Goal: Check status: Check status

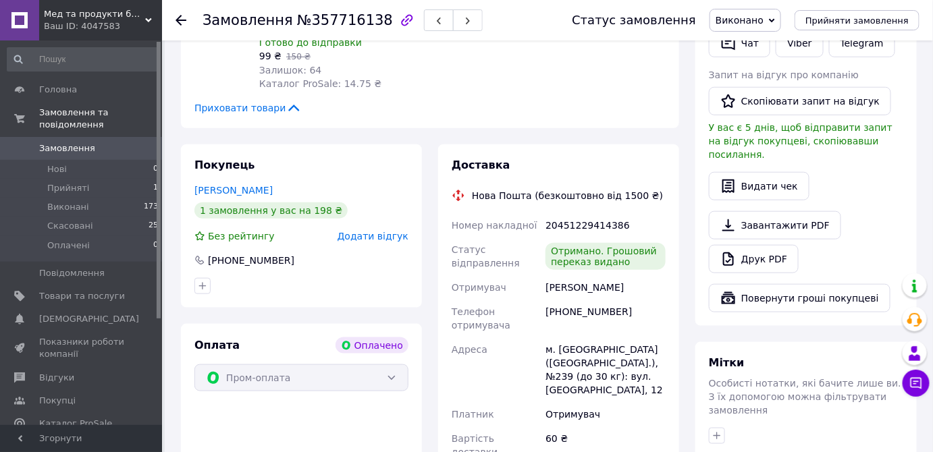
scroll to position [368, 0]
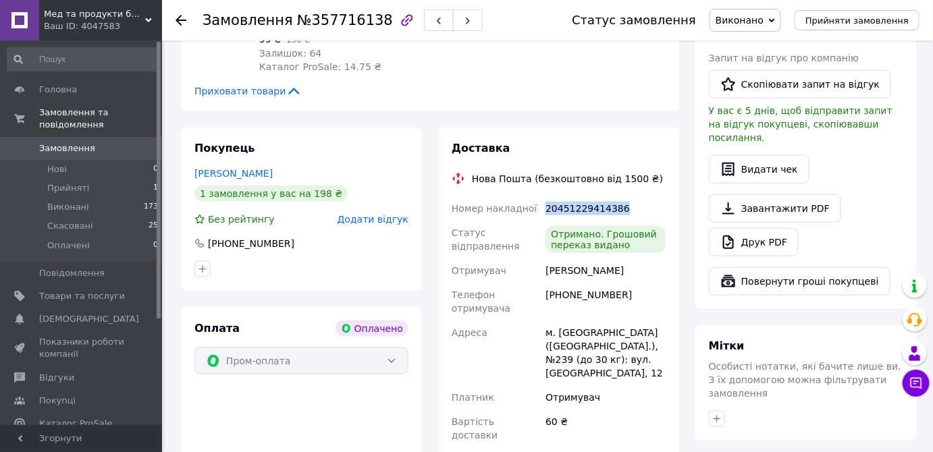
drag, startPoint x: 619, startPoint y: 210, endPoint x: 544, endPoint y: 214, distance: 75.1
click at [544, 214] on div "20451229414386" at bounding box center [606, 209] width 126 height 24
click at [517, 267] on div "Отримувач" at bounding box center [496, 271] width 94 height 24
drag, startPoint x: 625, startPoint y: 210, endPoint x: 534, endPoint y: 208, distance: 91.2
click at [534, 208] on div "Номер накладної 20451229414386 Статус відправлення Отримано. Грошовий переказ в…" at bounding box center [558, 322] width 219 height 251
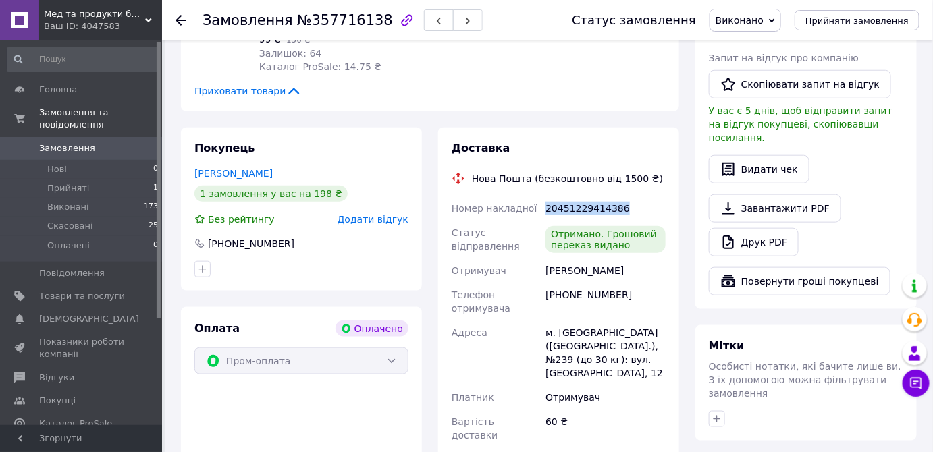
copy div "Номер накладної 20451229414386"
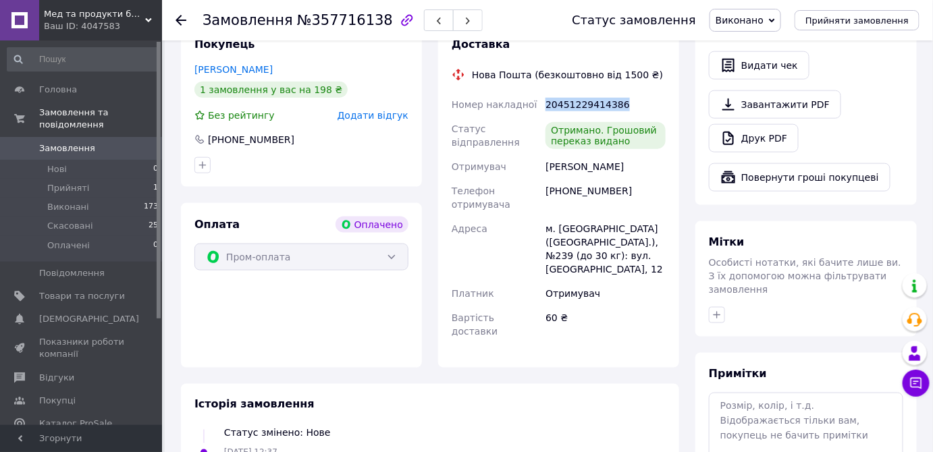
scroll to position [675, 0]
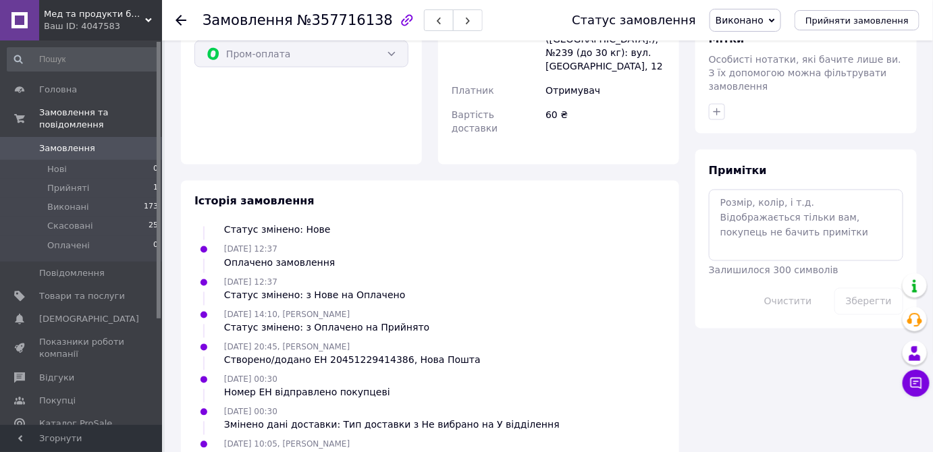
click at [775, 20] on icon at bounding box center [772, 20] width 6 height 4
click at [769, 50] on li "Прийнято" at bounding box center [745, 47] width 70 height 20
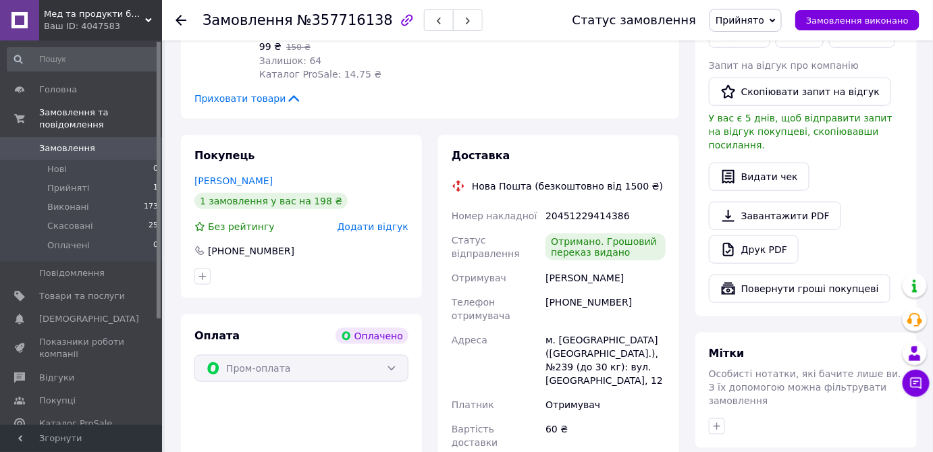
scroll to position [360, 0]
click at [353, 361] on div "Пром-оплата" at bounding box center [302, 369] width 214 height 27
click at [355, 367] on div "Пром-оплата" at bounding box center [302, 369] width 214 height 27
click at [392, 369] on div "Пром-оплата" at bounding box center [302, 369] width 214 height 27
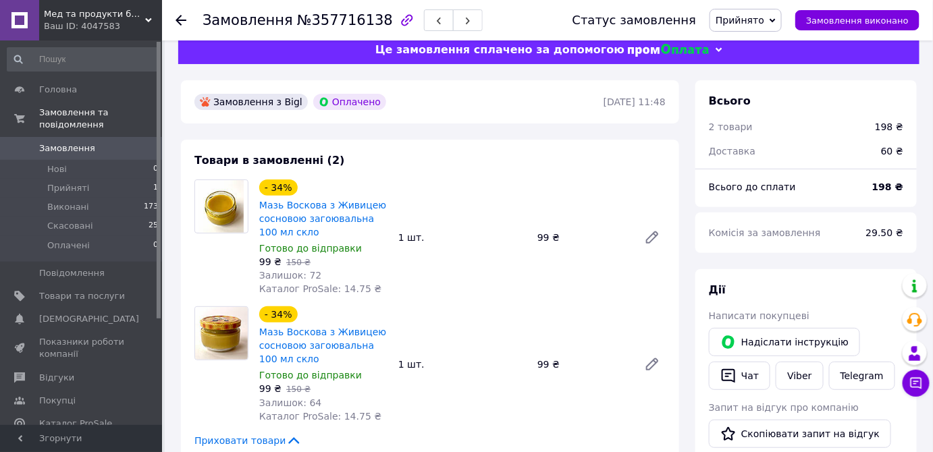
scroll to position [0, 0]
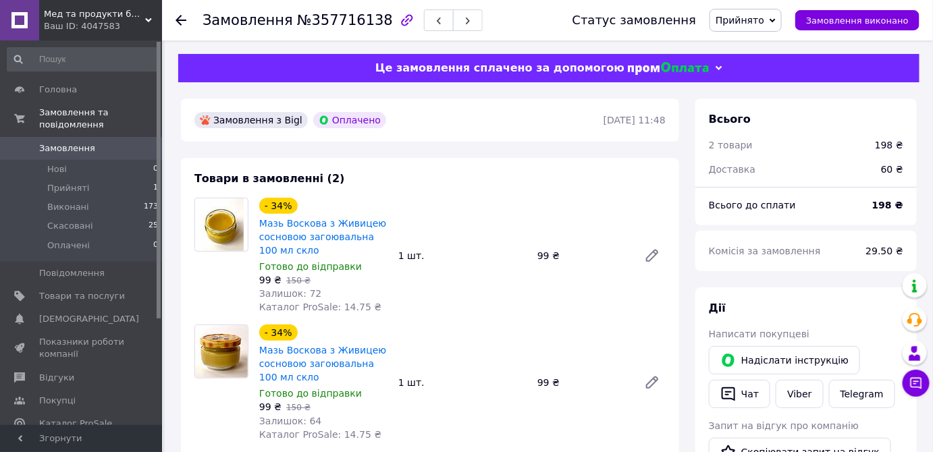
click at [323, 130] on div "Оплачено" at bounding box center [350, 120] width 78 height 22
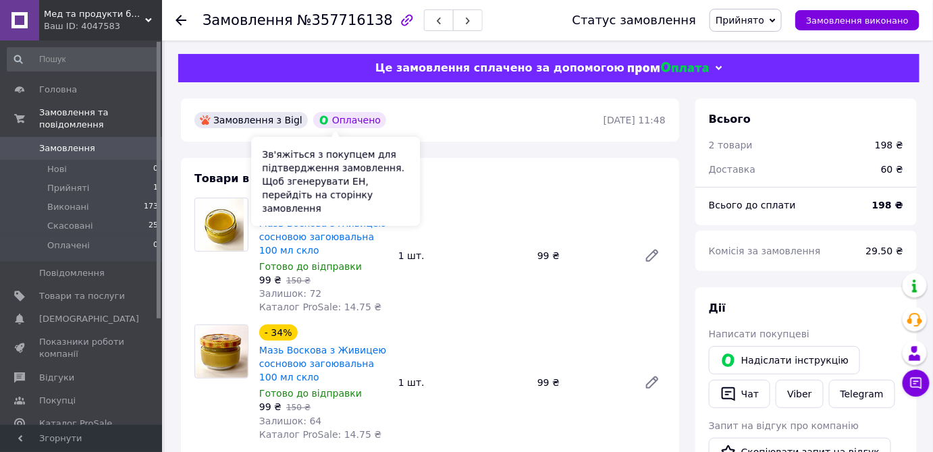
click at [335, 119] on div "Оплачено" at bounding box center [349, 120] width 73 height 16
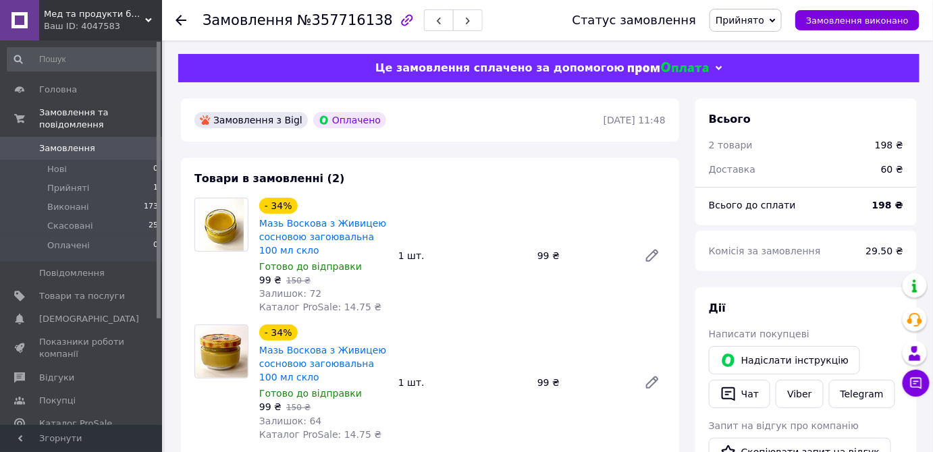
click at [762, 16] on span "Прийнято" at bounding box center [740, 20] width 49 height 11
click at [760, 90] on li "Оплачено" at bounding box center [745, 88] width 71 height 20
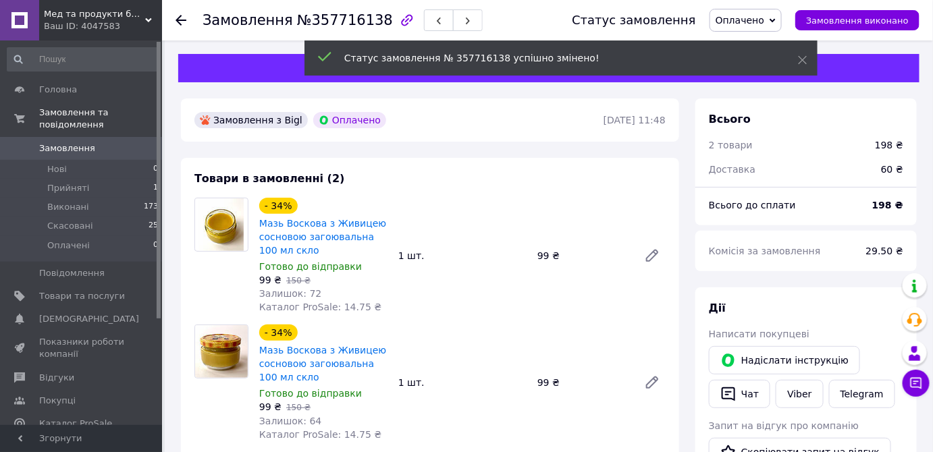
scroll to position [76, 0]
click at [869, 16] on span "Замовлення виконано" at bounding box center [857, 21] width 103 height 10
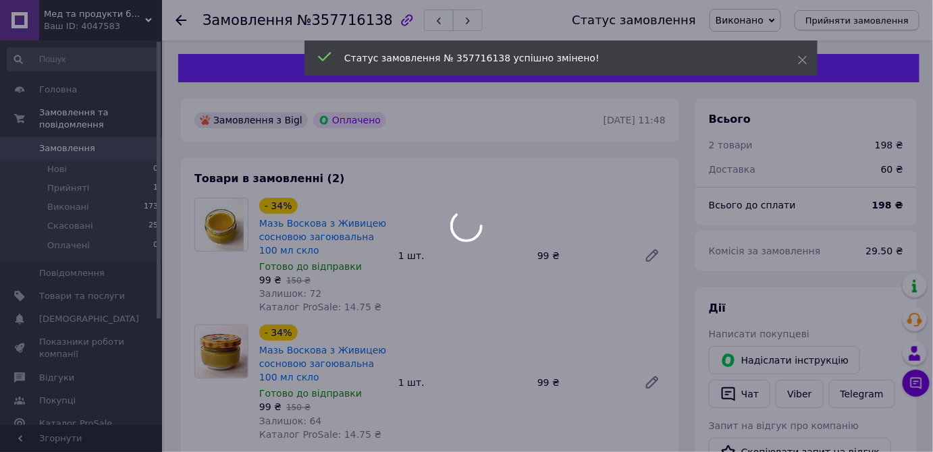
scroll to position [108, 0]
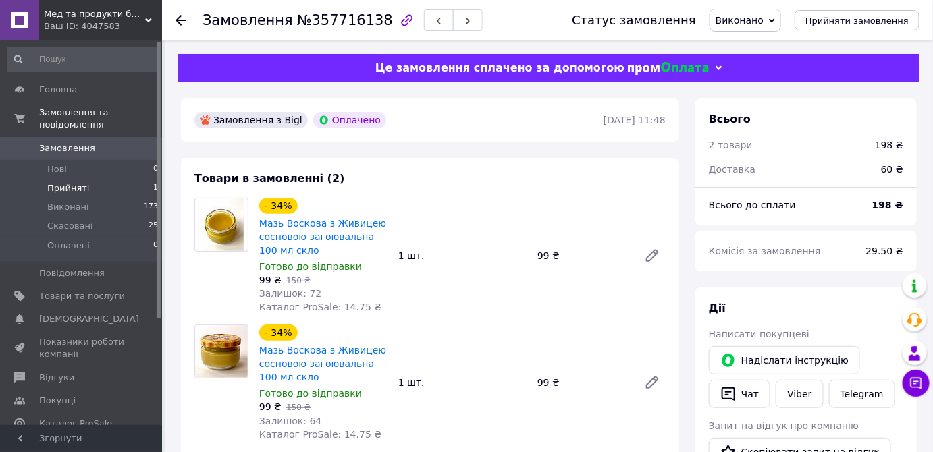
click at [94, 179] on li "Прийняті 1" at bounding box center [83, 188] width 166 height 19
